Goal: Task Accomplishment & Management: Use online tool/utility

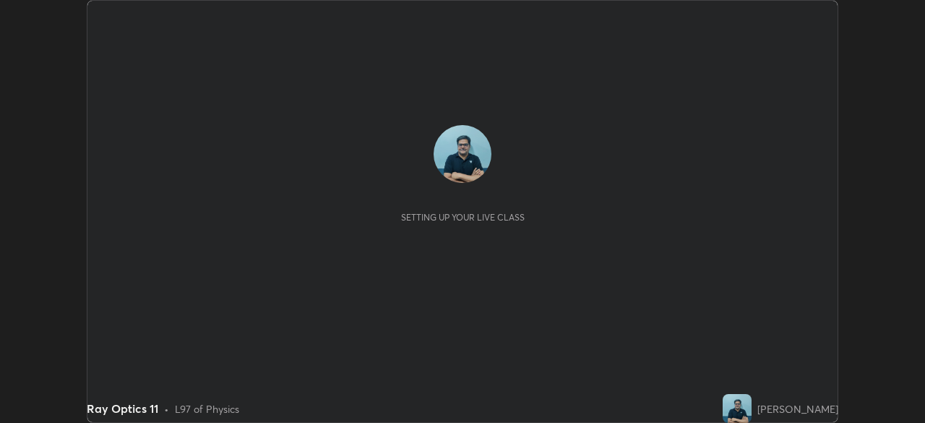
scroll to position [423, 925]
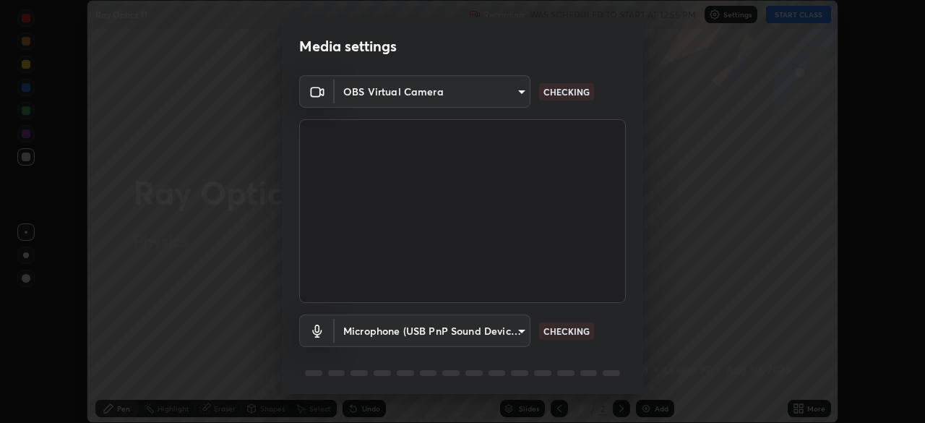
type input "5b992aa0614f8b3d4f44c2af7b6e86d68b9a4b3158581502b975f648e85978ea"
type input "81f5517812c337e72fee4e0a14b793878fdd25297423180582f1921de75e8b7e"
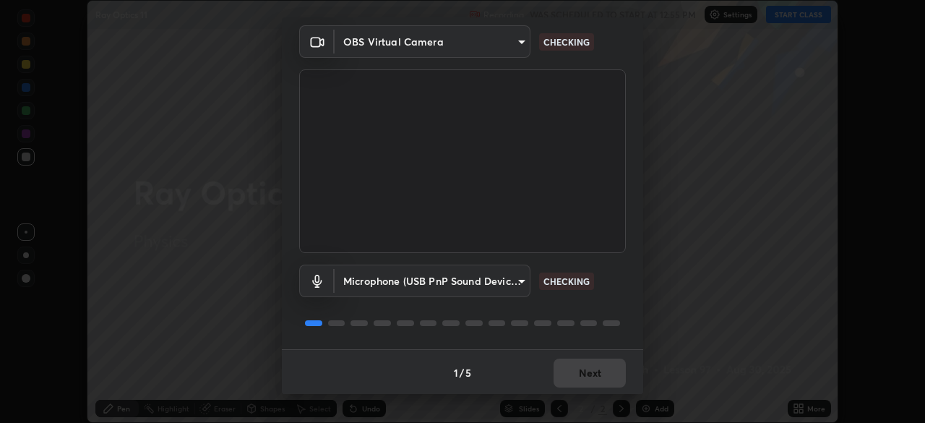
scroll to position [51, 0]
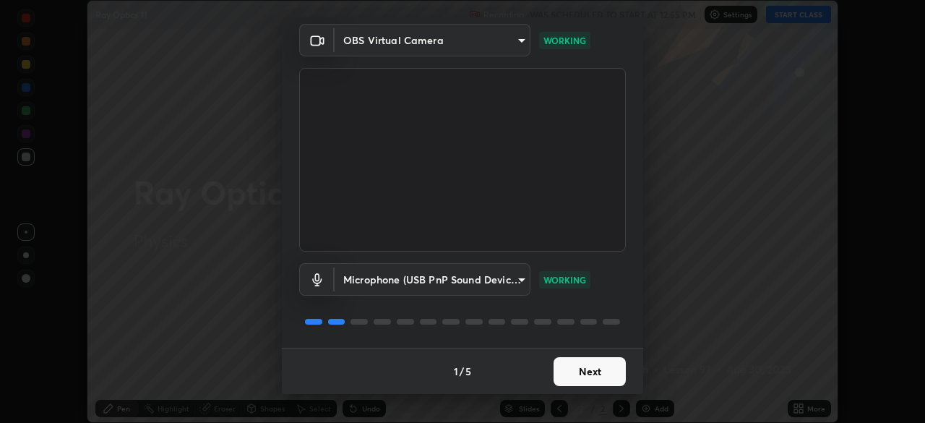
click at [595, 370] on button "Next" at bounding box center [590, 371] width 72 height 29
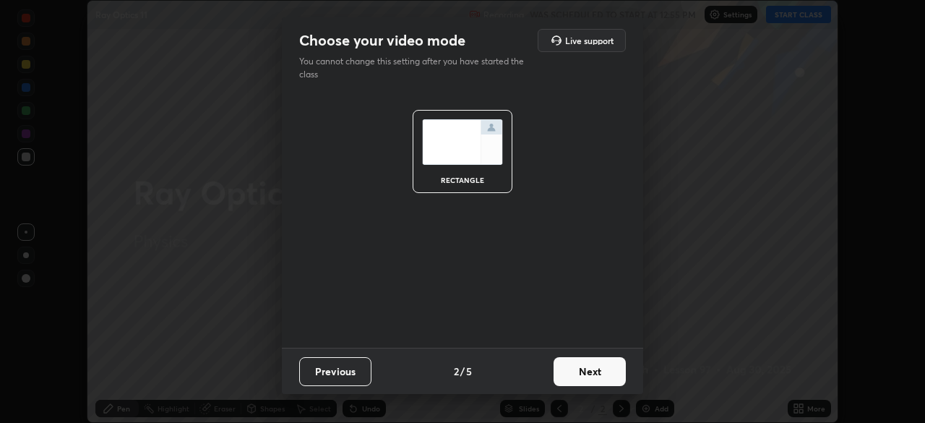
scroll to position [0, 0]
click at [595, 374] on button "Next" at bounding box center [590, 371] width 72 height 29
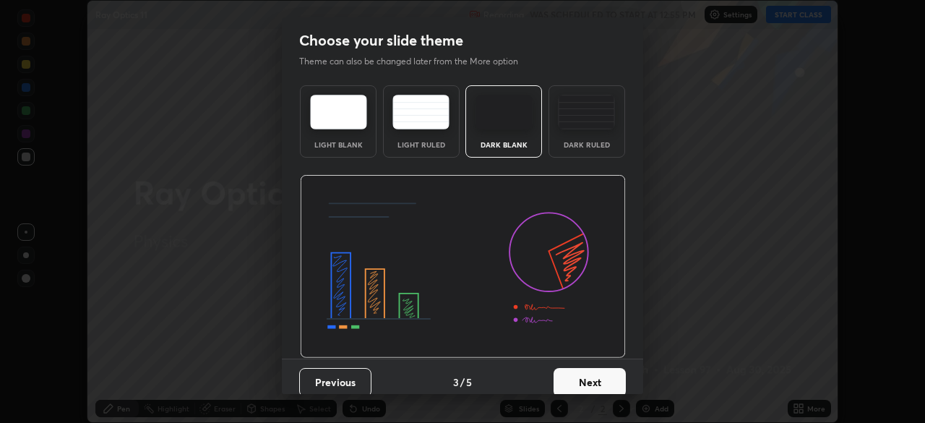
click at [598, 375] on button "Next" at bounding box center [590, 382] width 72 height 29
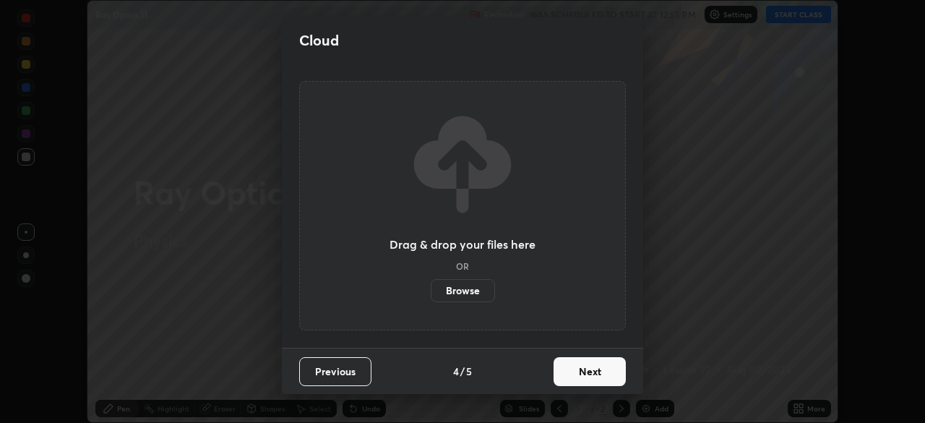
click at [599, 372] on button "Next" at bounding box center [590, 371] width 72 height 29
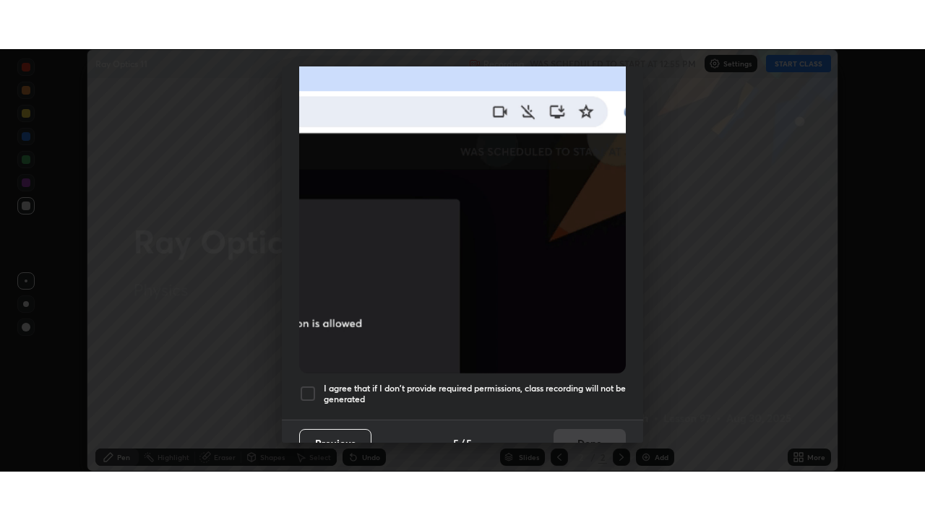
scroll to position [346, 0]
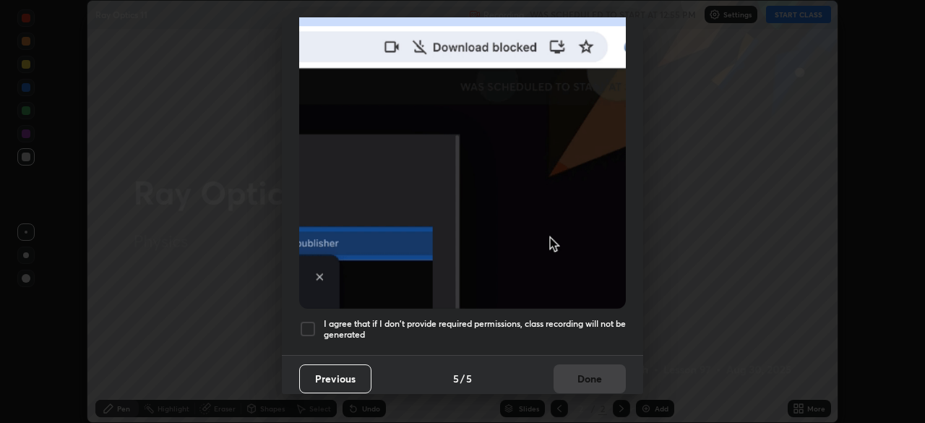
click at [309, 325] on div at bounding box center [307, 328] width 17 height 17
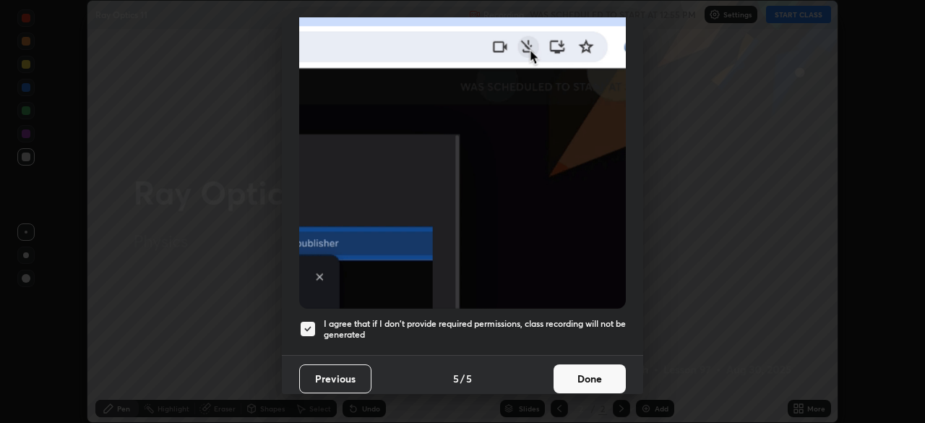
click at [576, 374] on button "Done" at bounding box center [590, 378] width 72 height 29
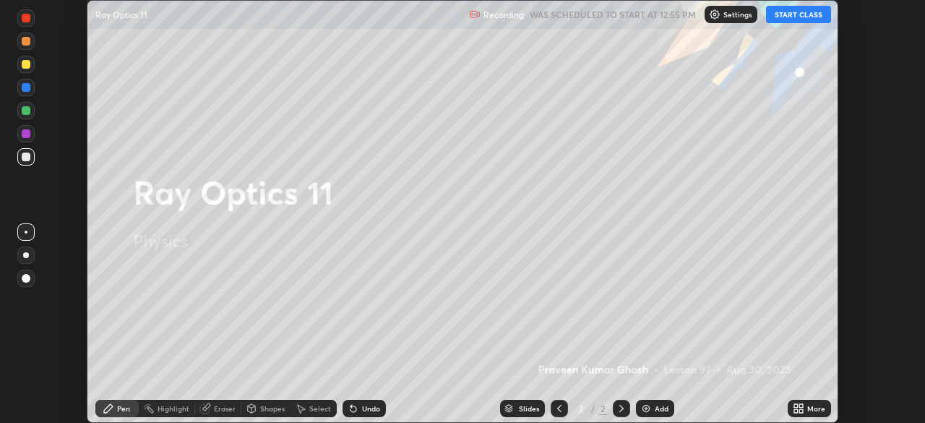
click at [799, 16] on button "START CLASS" at bounding box center [798, 14] width 65 height 17
click at [658, 415] on div "Add" at bounding box center [655, 408] width 38 height 17
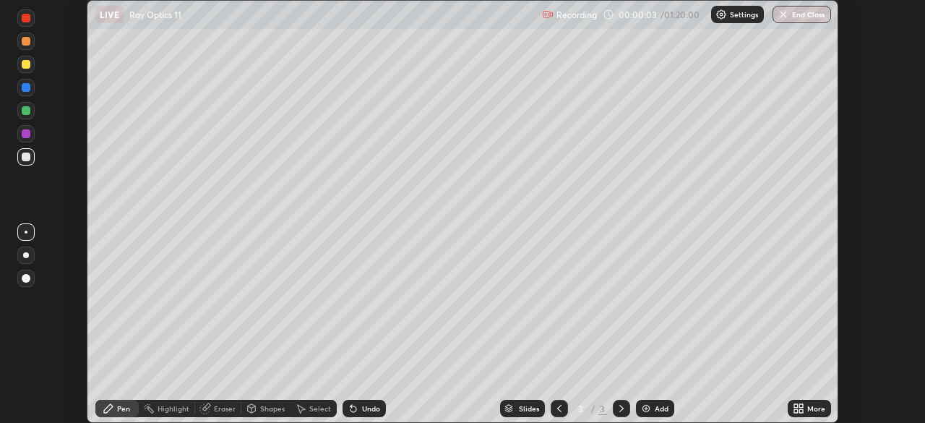
click at [660, 408] on div "Add" at bounding box center [662, 408] width 14 height 7
click at [560, 400] on div at bounding box center [559, 408] width 17 height 17
click at [559, 408] on icon at bounding box center [560, 409] width 12 height 12
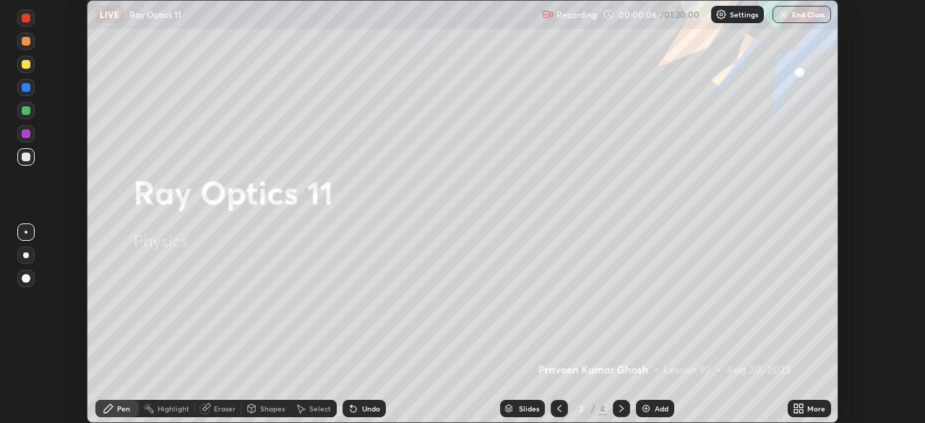
click at [658, 408] on div "Add" at bounding box center [662, 408] width 14 height 7
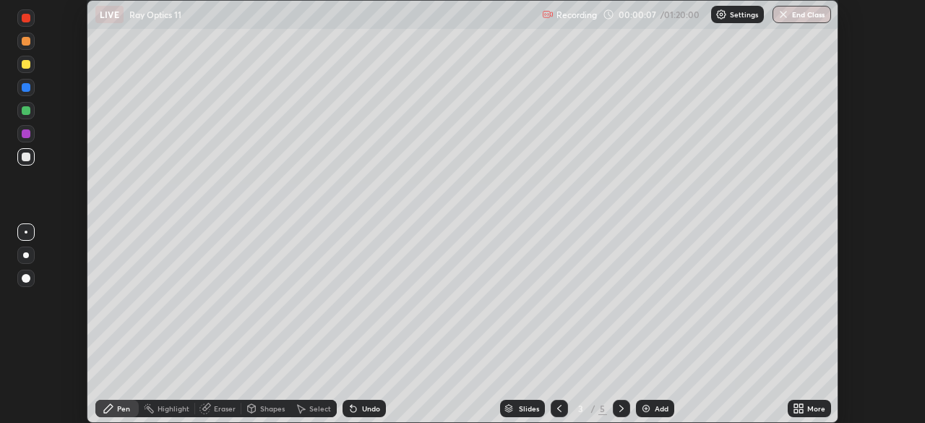
click at [811, 406] on div "More" at bounding box center [816, 408] width 18 height 7
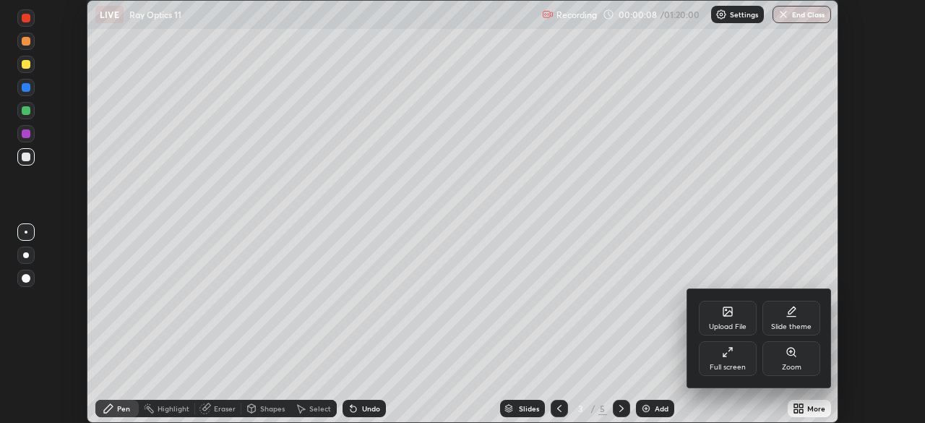
click at [733, 354] on icon at bounding box center [728, 352] width 12 height 12
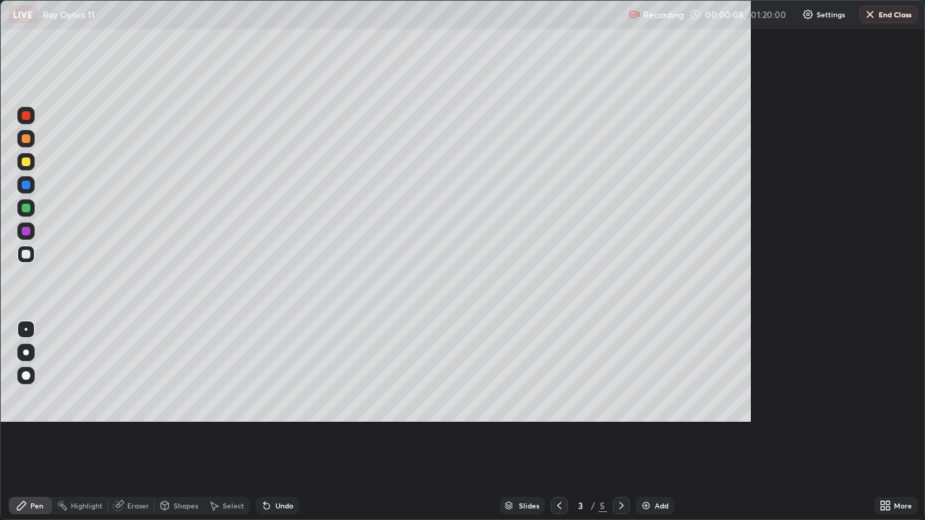
scroll to position [520, 925]
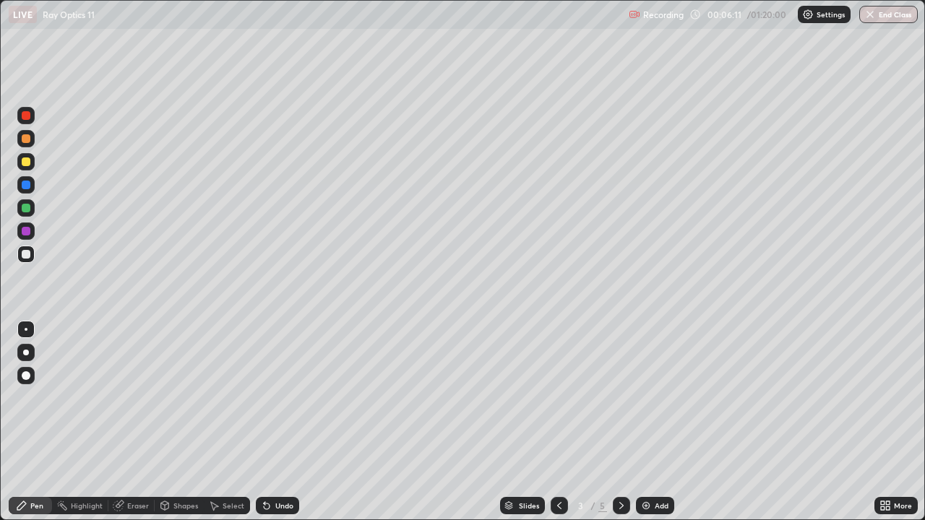
click at [289, 422] on div "Undo" at bounding box center [284, 505] width 18 height 7
click at [667, 422] on div "Add" at bounding box center [655, 505] width 38 height 17
click at [559, 422] on icon at bounding box center [560, 506] width 12 height 12
click at [283, 422] on div "Undo" at bounding box center [284, 505] width 18 height 7
click at [284, 422] on div "Undo" at bounding box center [284, 505] width 18 height 7
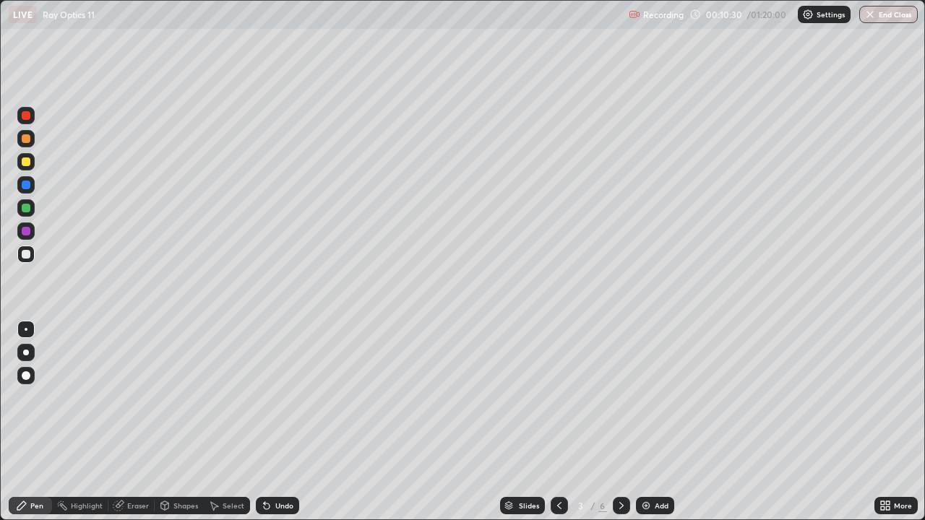
click at [280, 422] on div "Undo" at bounding box center [277, 505] width 43 height 17
click at [285, 422] on div "Undo" at bounding box center [284, 505] width 18 height 7
click at [284, 422] on div "Undo" at bounding box center [277, 505] width 43 height 17
click at [558, 422] on icon at bounding box center [560, 506] width 12 height 12
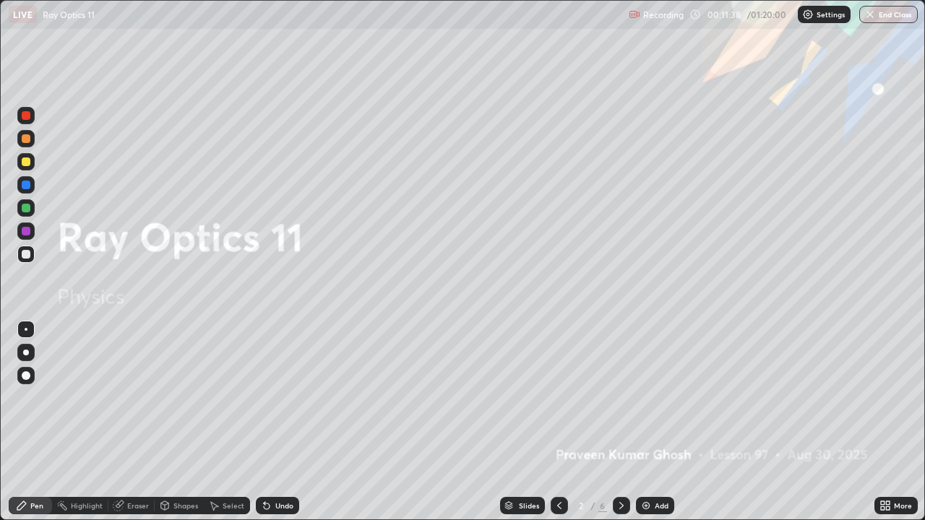
click at [620, 422] on icon at bounding box center [621, 505] width 4 height 7
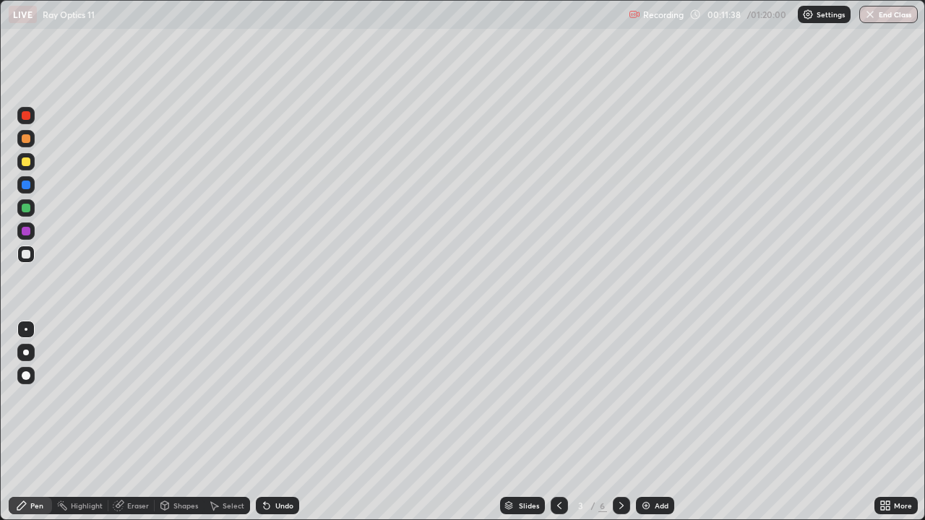
click at [620, 422] on icon at bounding box center [622, 506] width 12 height 12
click at [132, 422] on div "Eraser" at bounding box center [138, 505] width 22 height 7
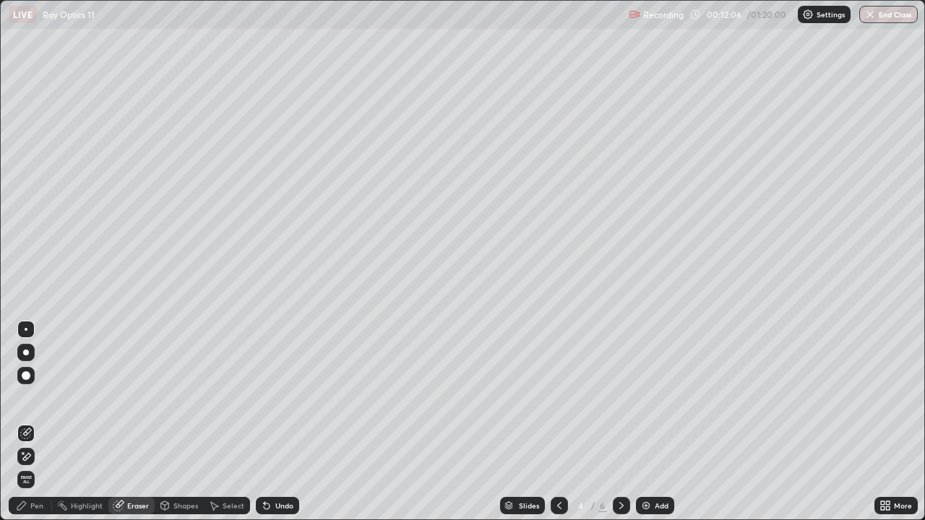
click at [40, 422] on div "Pen" at bounding box center [36, 505] width 13 height 7
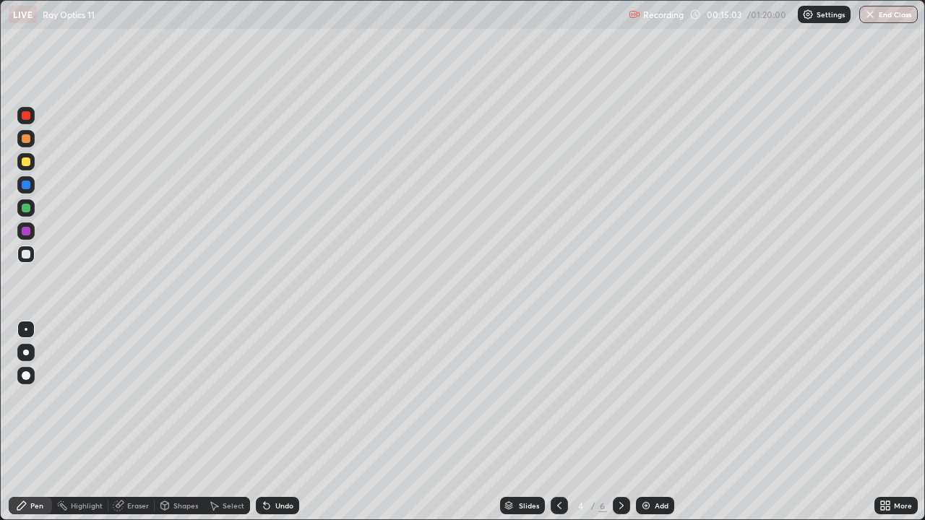
click at [557, 422] on icon at bounding box center [560, 506] width 12 height 12
click at [624, 422] on icon at bounding box center [622, 506] width 12 height 12
click at [618, 422] on icon at bounding box center [622, 506] width 12 height 12
click at [662, 422] on div "Add" at bounding box center [662, 505] width 14 height 7
click at [24, 208] on div at bounding box center [26, 208] width 9 height 9
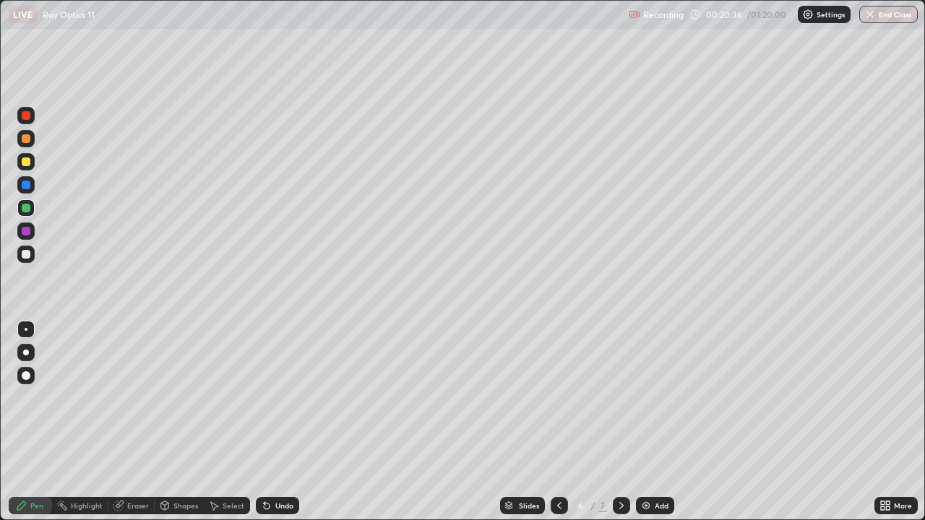
click at [273, 422] on div "Undo" at bounding box center [277, 505] width 43 height 17
click at [275, 422] on div "Undo" at bounding box center [284, 505] width 18 height 7
click at [279, 422] on div "Undo" at bounding box center [277, 505] width 43 height 17
click at [280, 422] on div "Undo" at bounding box center [277, 505] width 43 height 17
click at [283, 422] on div "Undo" at bounding box center [277, 505] width 43 height 17
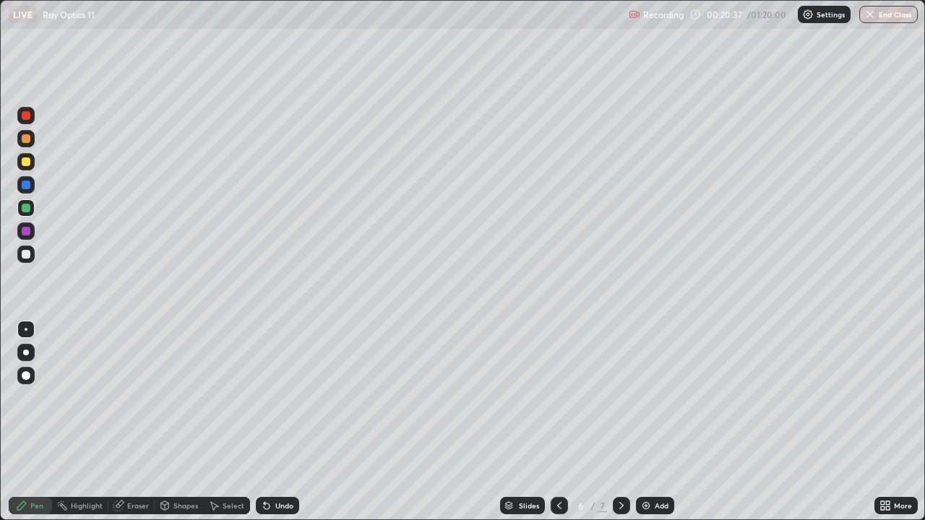
click at [281, 422] on div "Undo" at bounding box center [277, 505] width 43 height 17
click at [275, 422] on div "Undo" at bounding box center [277, 505] width 43 height 17
click at [273, 422] on div "Undo" at bounding box center [277, 505] width 43 height 17
click at [28, 160] on div at bounding box center [26, 162] width 9 height 9
click at [657, 422] on div "Add" at bounding box center [655, 505] width 38 height 17
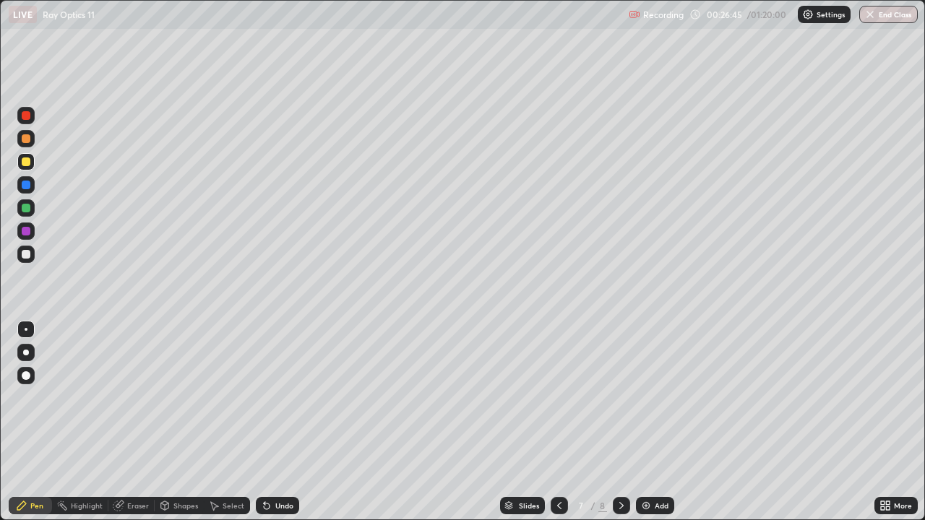
click at [24, 256] on div at bounding box center [26, 254] width 9 height 9
click at [135, 422] on div "Eraser" at bounding box center [138, 505] width 22 height 7
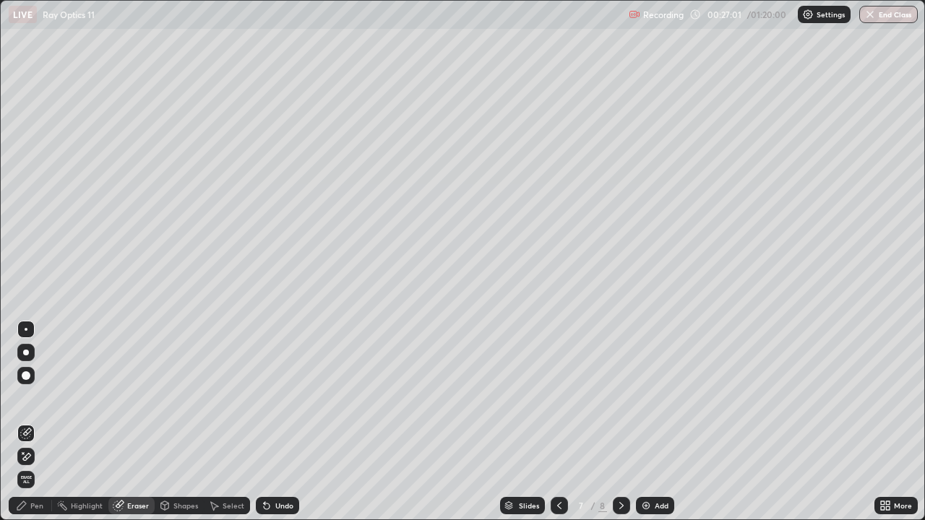
click at [42, 422] on div "Pen" at bounding box center [30, 505] width 43 height 17
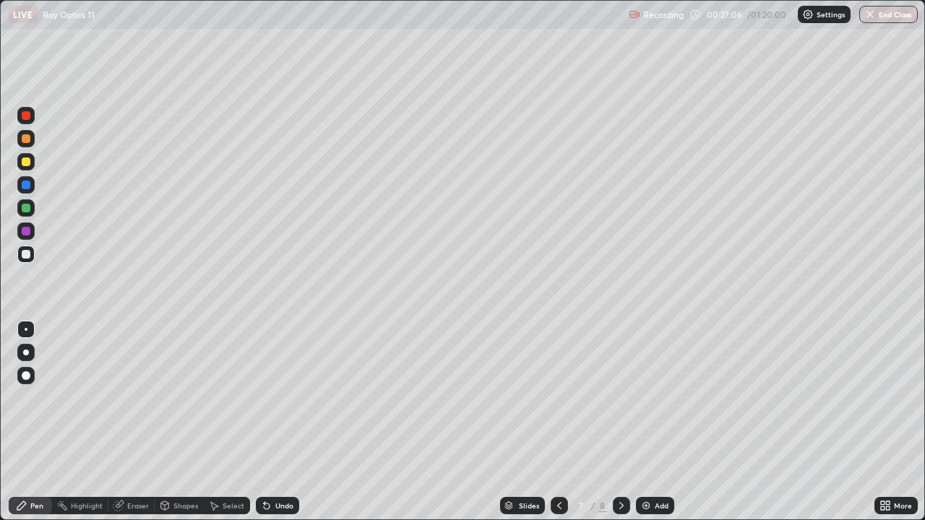
click at [140, 422] on div "Eraser" at bounding box center [131, 505] width 46 height 17
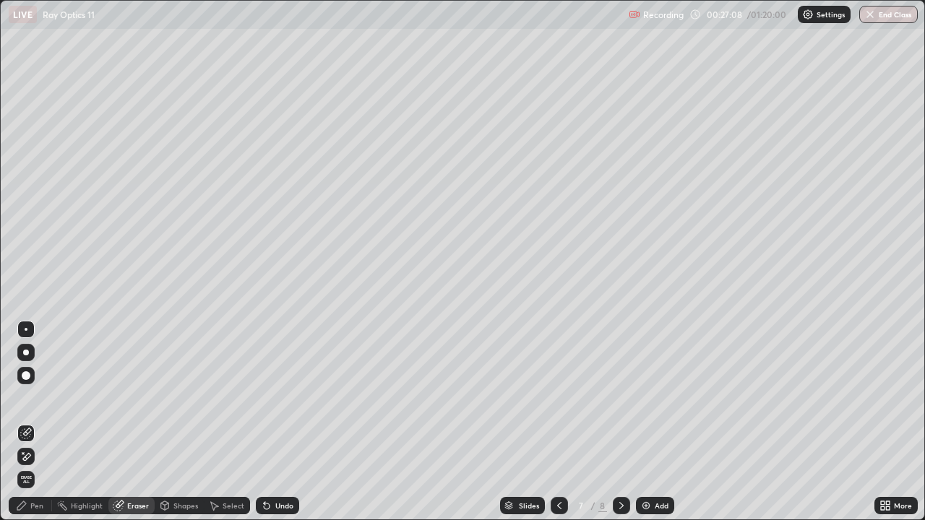
click at [40, 422] on div "Pen" at bounding box center [36, 505] width 13 height 7
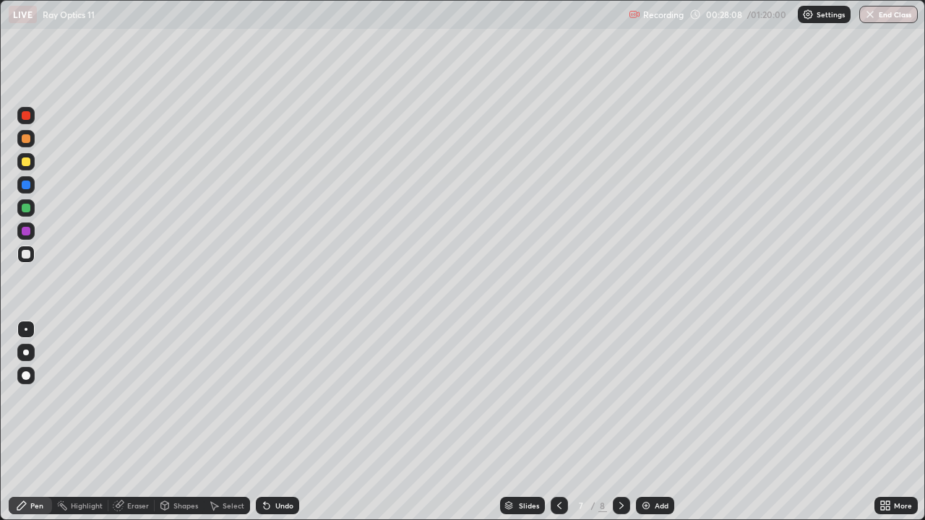
click at [32, 140] on div at bounding box center [25, 138] width 17 height 17
click at [666, 422] on div "Add" at bounding box center [662, 505] width 14 height 7
click at [28, 161] on div at bounding box center [26, 162] width 9 height 9
click at [662, 422] on div "Add" at bounding box center [662, 505] width 14 height 7
click at [284, 422] on div "Undo" at bounding box center [284, 505] width 18 height 7
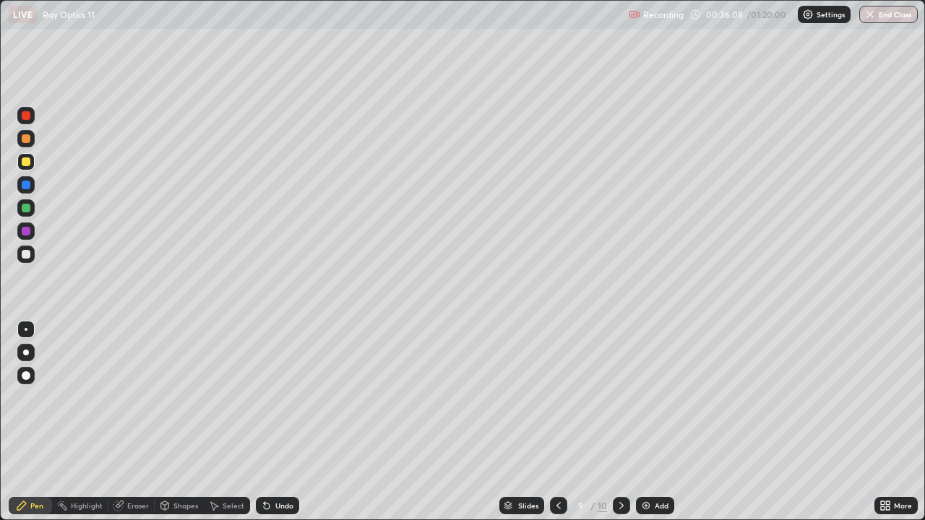
click at [281, 422] on div "Undo" at bounding box center [284, 505] width 18 height 7
click at [284, 422] on div "Undo" at bounding box center [284, 505] width 18 height 7
click at [283, 422] on div "Undo" at bounding box center [284, 505] width 18 height 7
click at [282, 422] on div "Undo" at bounding box center [284, 505] width 18 height 7
click at [281, 422] on div "Undo" at bounding box center [284, 505] width 18 height 7
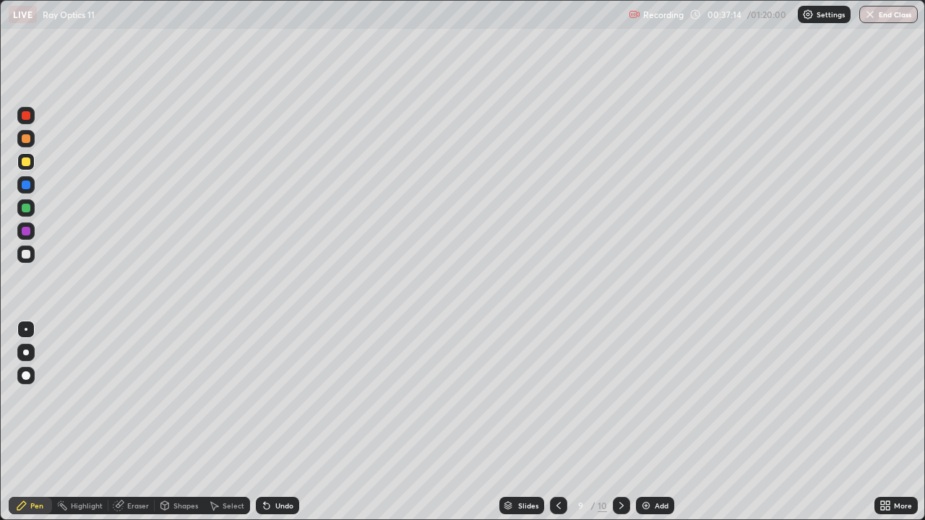
click at [141, 422] on div "Eraser" at bounding box center [138, 505] width 22 height 7
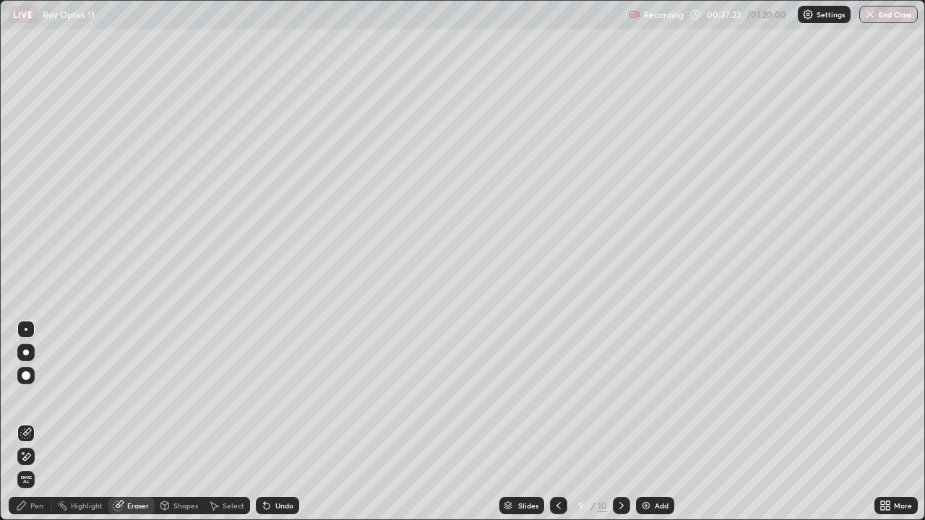
click at [40, 422] on div "Pen" at bounding box center [36, 505] width 13 height 7
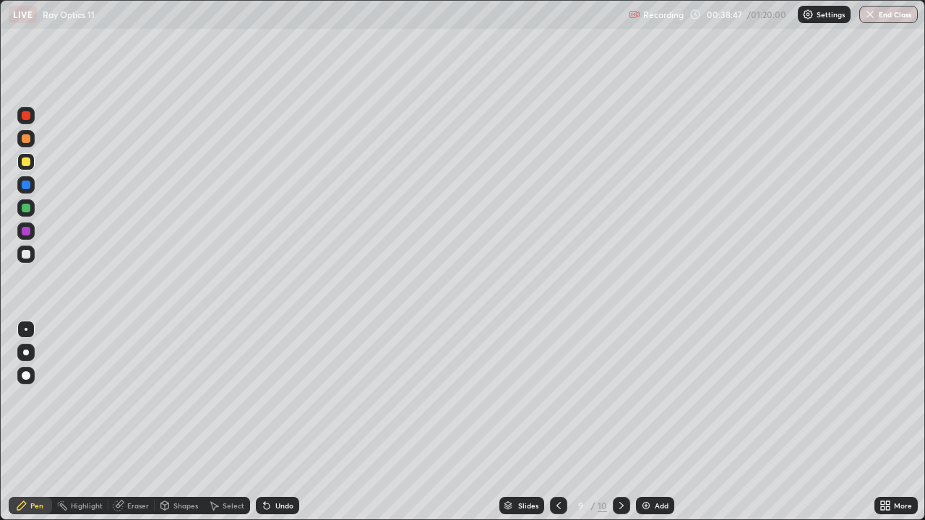
click at [662, 422] on div "Add" at bounding box center [655, 505] width 38 height 17
click at [23, 254] on div at bounding box center [26, 254] width 9 height 9
click at [27, 207] on div at bounding box center [26, 208] width 9 height 9
click at [25, 164] on div at bounding box center [26, 162] width 9 height 9
click at [25, 142] on div at bounding box center [26, 138] width 9 height 9
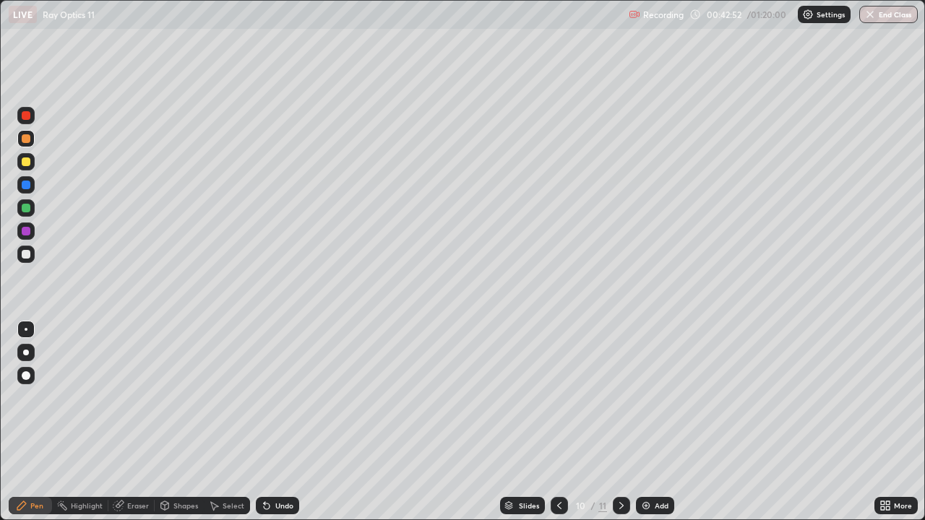
click at [275, 422] on div "Undo" at bounding box center [284, 505] width 18 height 7
click at [276, 422] on div "Undo" at bounding box center [284, 505] width 18 height 7
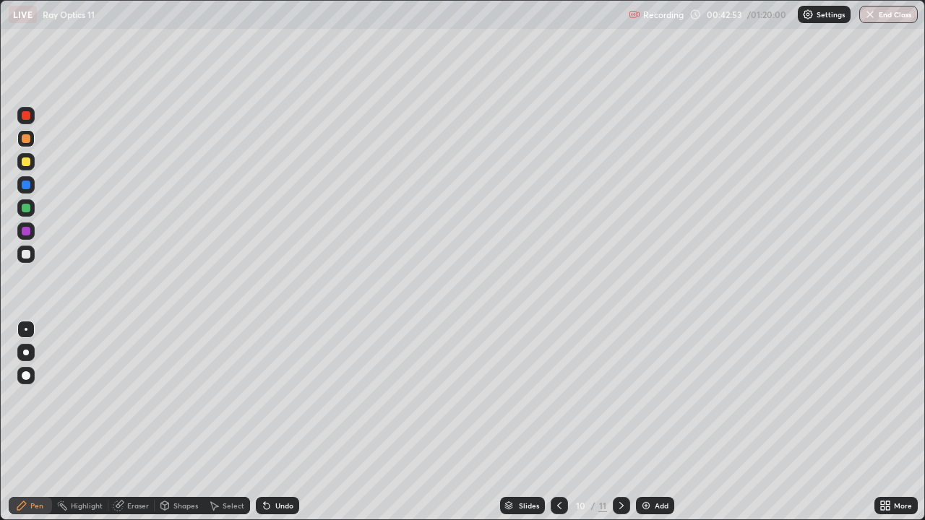
click at [275, 422] on div "Undo" at bounding box center [284, 505] width 18 height 7
click at [276, 422] on div "Undo" at bounding box center [277, 505] width 43 height 17
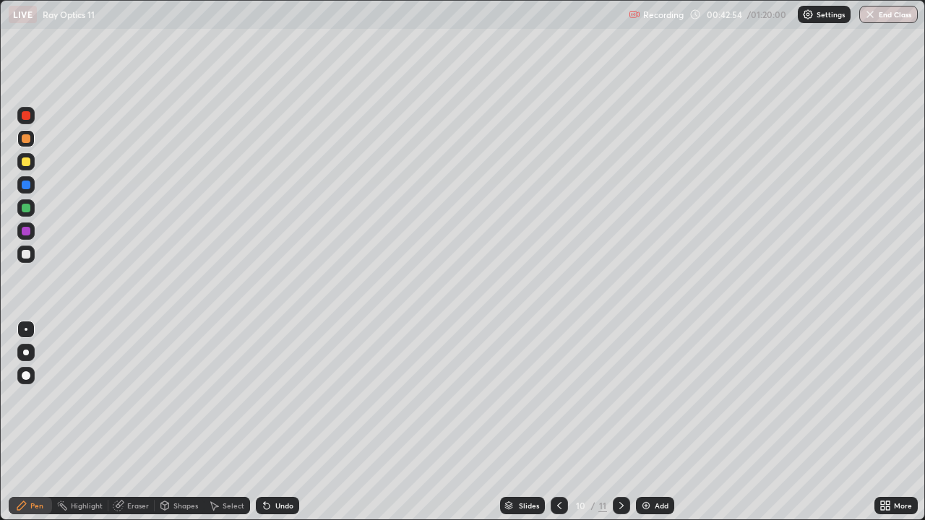
click at [278, 422] on div "Undo" at bounding box center [284, 505] width 18 height 7
click at [278, 422] on div "Undo" at bounding box center [277, 505] width 43 height 17
click at [277, 422] on div "Undo" at bounding box center [284, 505] width 18 height 7
click at [26, 253] on div at bounding box center [26, 254] width 9 height 9
click at [26, 254] on div at bounding box center [26, 254] width 9 height 9
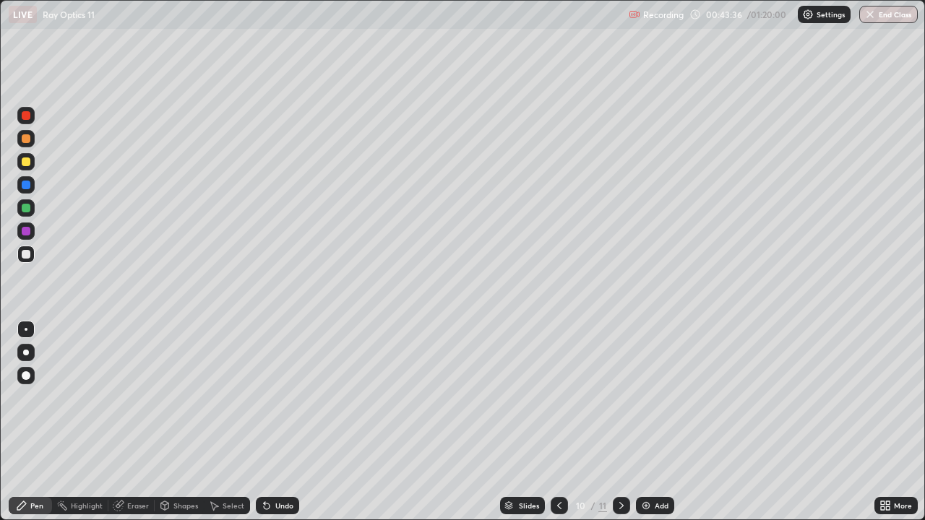
click at [26, 209] on div at bounding box center [26, 208] width 9 height 9
click at [29, 163] on div at bounding box center [26, 162] width 9 height 9
click at [24, 207] on div at bounding box center [26, 208] width 9 height 9
click at [24, 257] on div at bounding box center [26, 254] width 9 height 9
click at [279, 422] on div "Undo" at bounding box center [284, 505] width 18 height 7
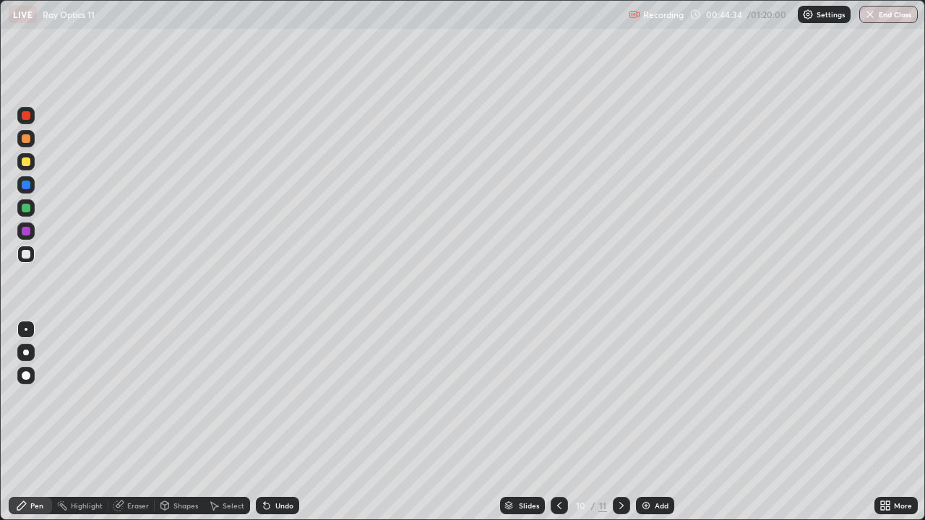
click at [277, 422] on div "Undo" at bounding box center [277, 505] width 43 height 17
click at [275, 422] on div "Undo" at bounding box center [277, 505] width 43 height 17
click at [273, 422] on div "Undo" at bounding box center [277, 505] width 43 height 17
click at [270, 422] on icon at bounding box center [267, 506] width 12 height 12
click at [266, 422] on icon at bounding box center [267, 507] width 6 height 6
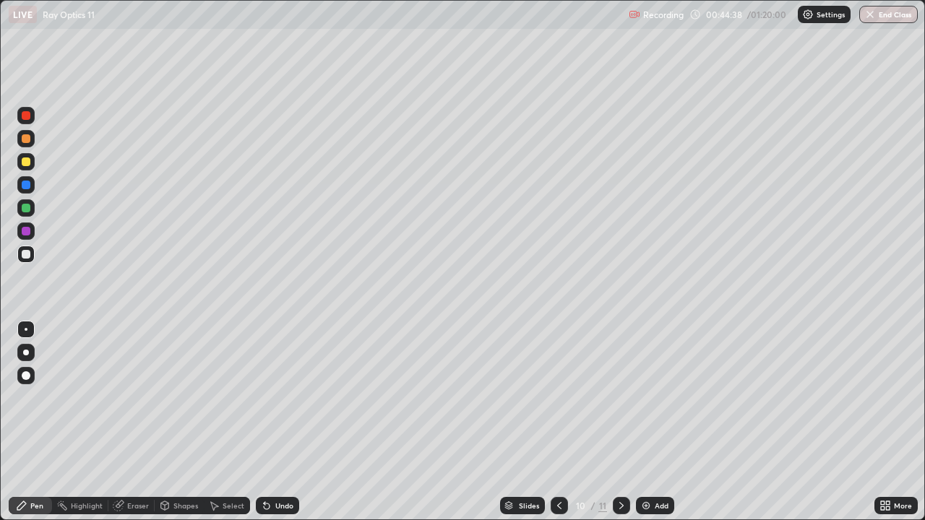
click at [27, 139] on div at bounding box center [26, 138] width 9 height 9
click at [32, 186] on div at bounding box center [25, 184] width 17 height 17
click at [29, 257] on div at bounding box center [26, 254] width 9 height 9
click at [661, 422] on div "Add" at bounding box center [662, 505] width 14 height 7
click at [273, 422] on div "Undo" at bounding box center [277, 505] width 43 height 17
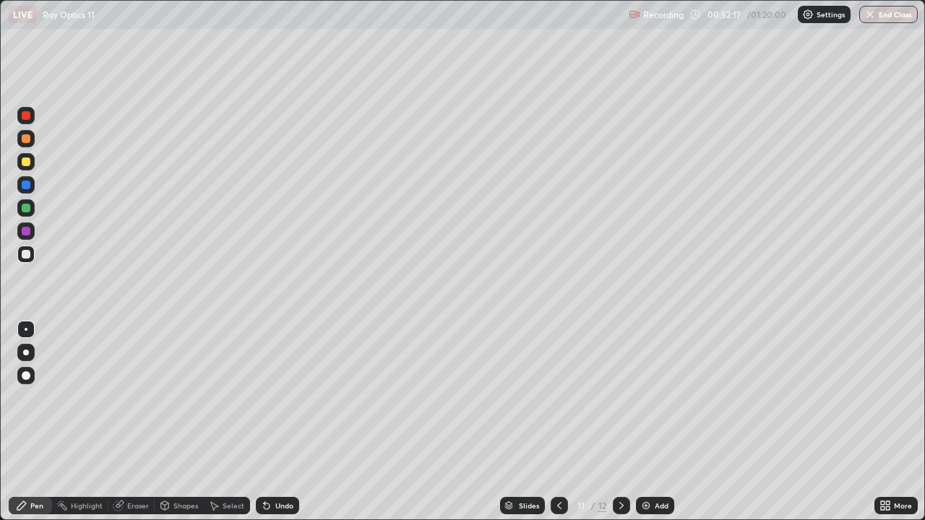
click at [277, 422] on div "Undo" at bounding box center [277, 505] width 43 height 17
click at [278, 422] on div "Undo" at bounding box center [284, 505] width 18 height 7
click at [132, 422] on div "Eraser" at bounding box center [138, 505] width 22 height 7
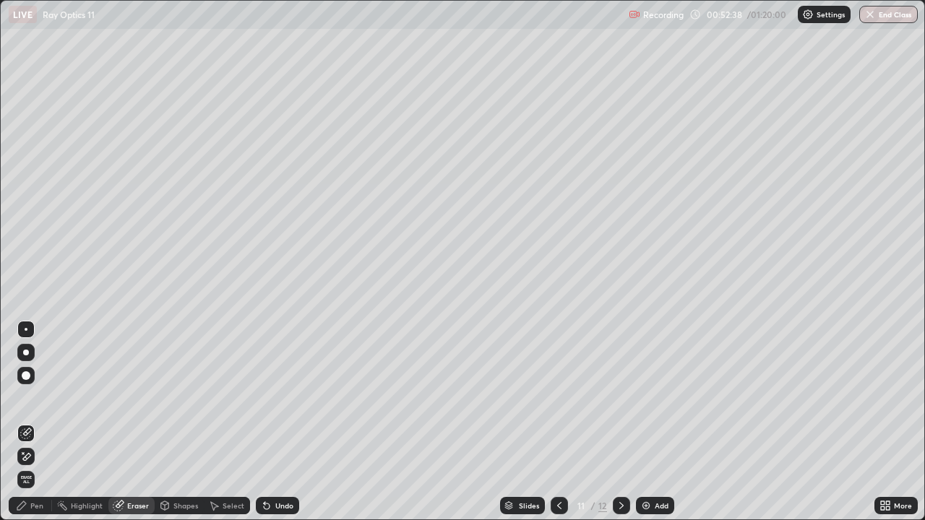
click at [42, 422] on div "Pen" at bounding box center [36, 505] width 13 height 7
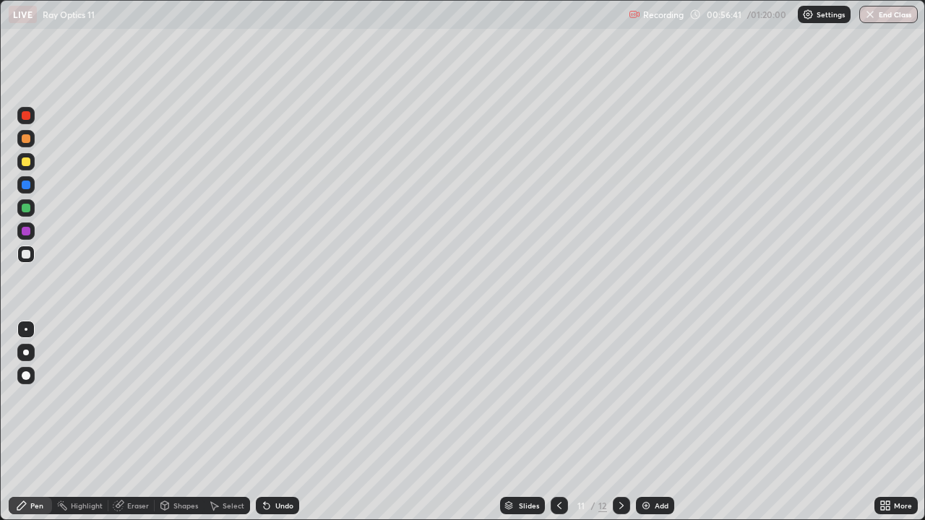
click at [660, 422] on div "Add" at bounding box center [662, 505] width 14 height 7
click at [25, 163] on div at bounding box center [26, 162] width 9 height 9
click at [26, 251] on div at bounding box center [26, 254] width 9 height 9
click at [26, 162] on div at bounding box center [26, 162] width 9 height 9
click at [892, 17] on button "End Class" at bounding box center [888, 14] width 59 height 17
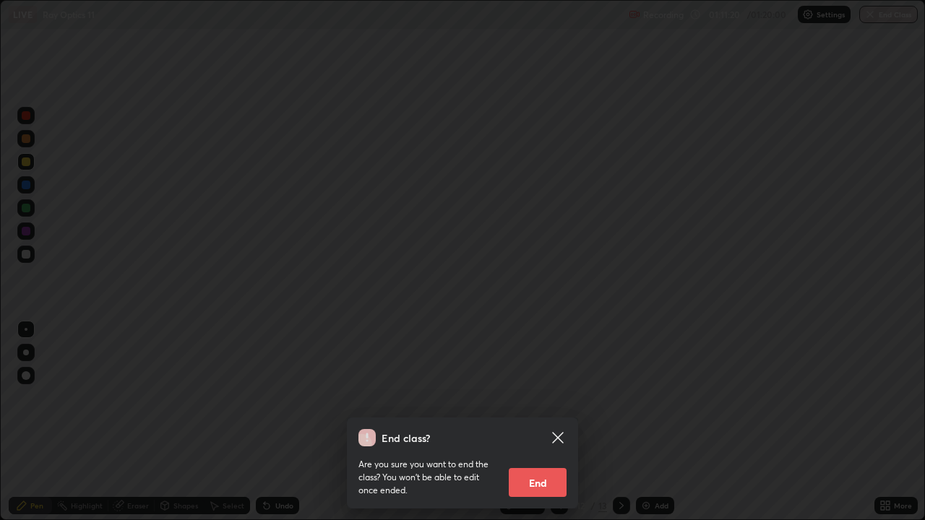
click at [550, 422] on button "End" at bounding box center [538, 482] width 58 height 29
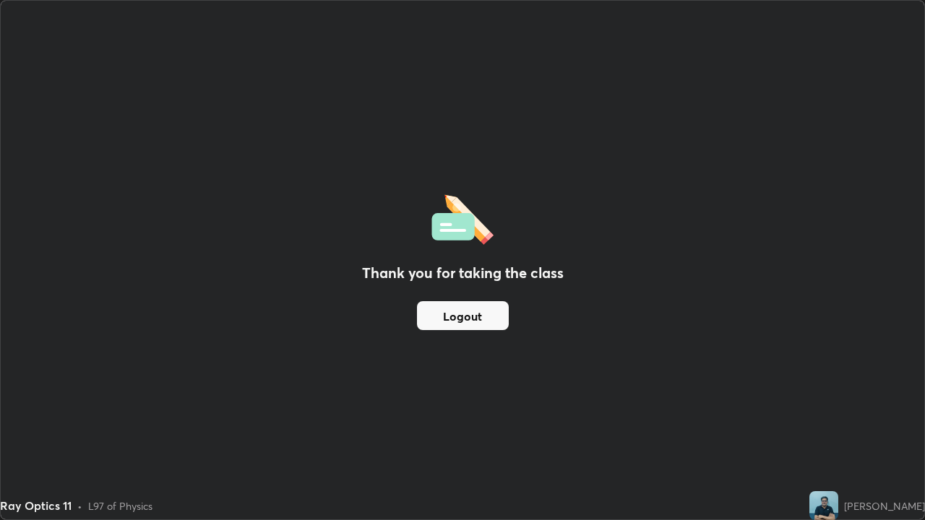
click at [485, 323] on button "Logout" at bounding box center [463, 315] width 92 height 29
click at [94, 422] on div "Thank you for taking the class Logout" at bounding box center [463, 260] width 924 height 519
click at [437, 318] on button "Logout" at bounding box center [463, 315] width 92 height 29
click at [531, 240] on div "Thank you for taking the class Logout" at bounding box center [463, 260] width 924 height 519
